Goal: Navigation & Orientation: Understand site structure

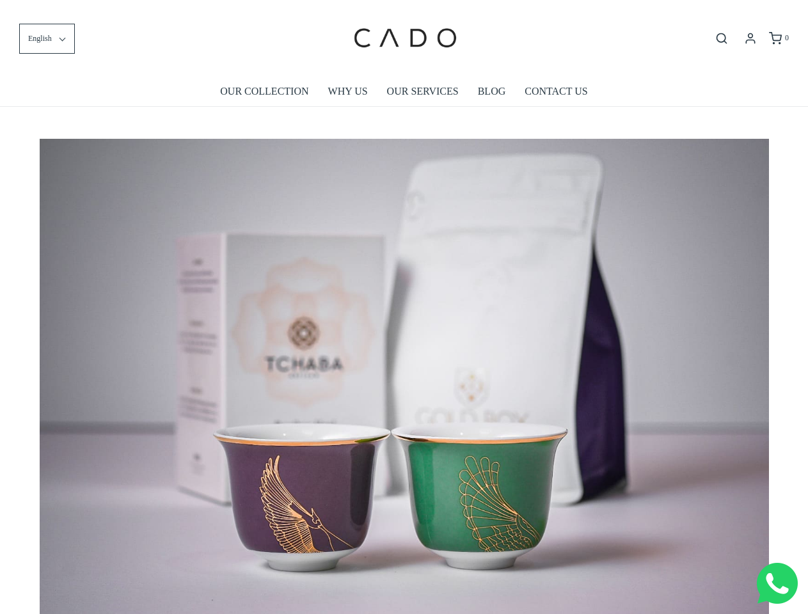
scroll to position [0, 6564]
click at [404, 307] on img at bounding box center [404, 382] width 729 height 486
click at [47, 38] on span "English" at bounding box center [40, 39] width 24 height 12
click at [722, 38] on icon "Open search bar" at bounding box center [721, 38] width 15 height 13
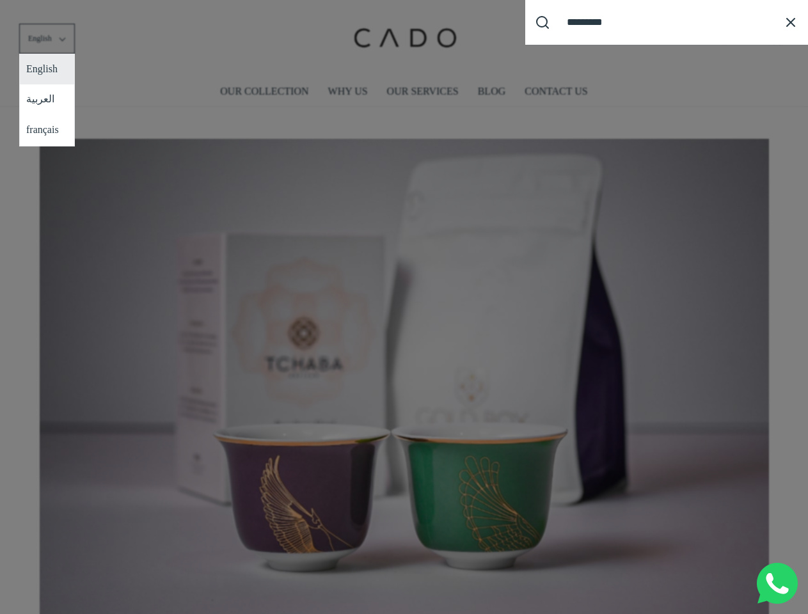
click at [404, 372] on div "Search our site cadogifting Loading..." at bounding box center [404, 307] width 808 height 614
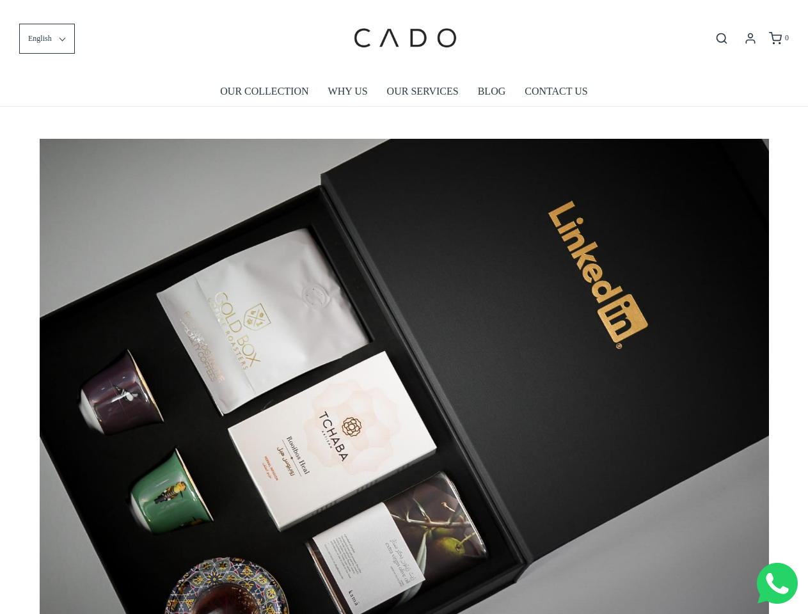
scroll to position [0, 7294]
